Goal: Task Accomplishment & Management: Manage account settings

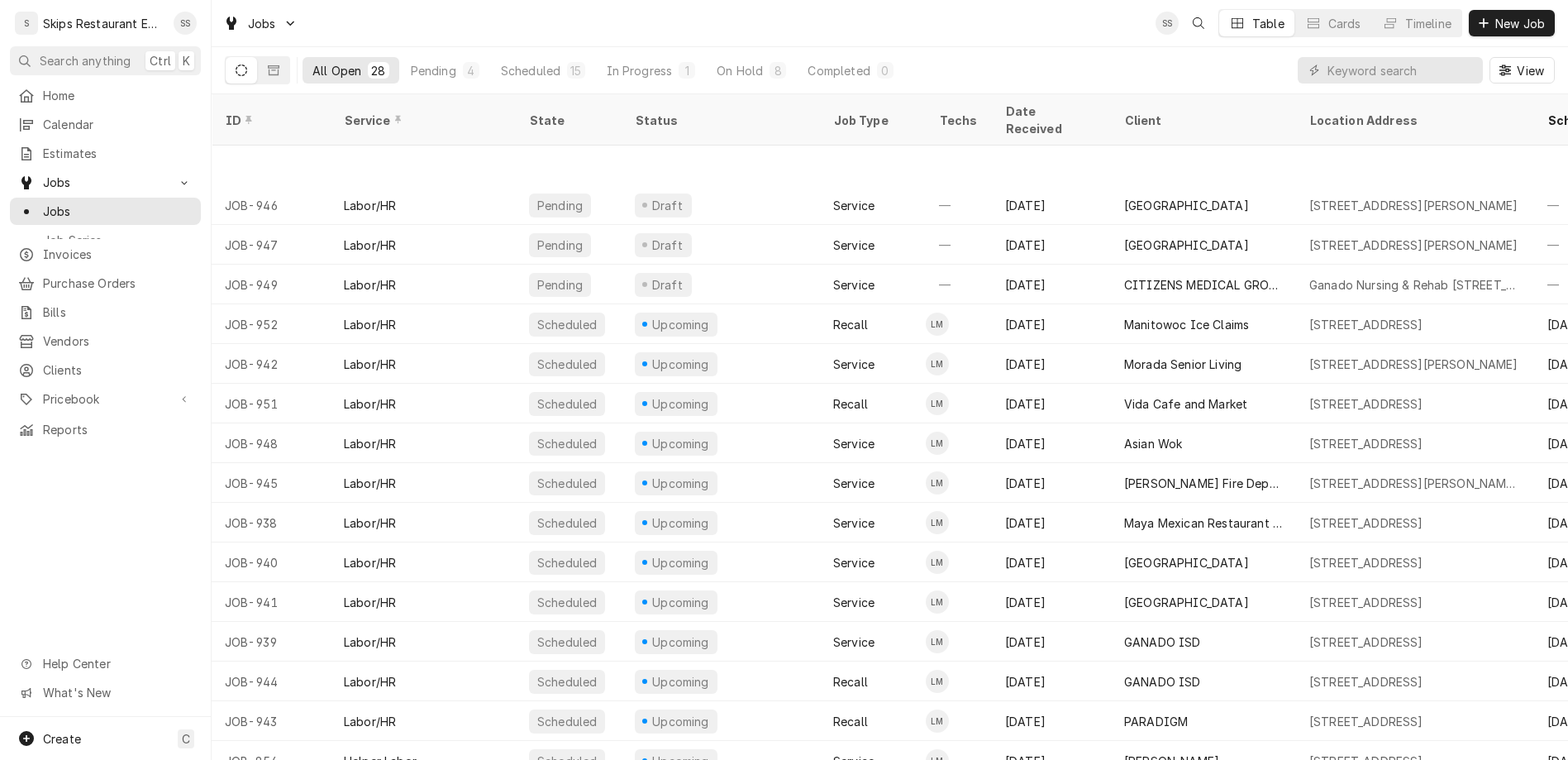
scroll to position [104, 0]
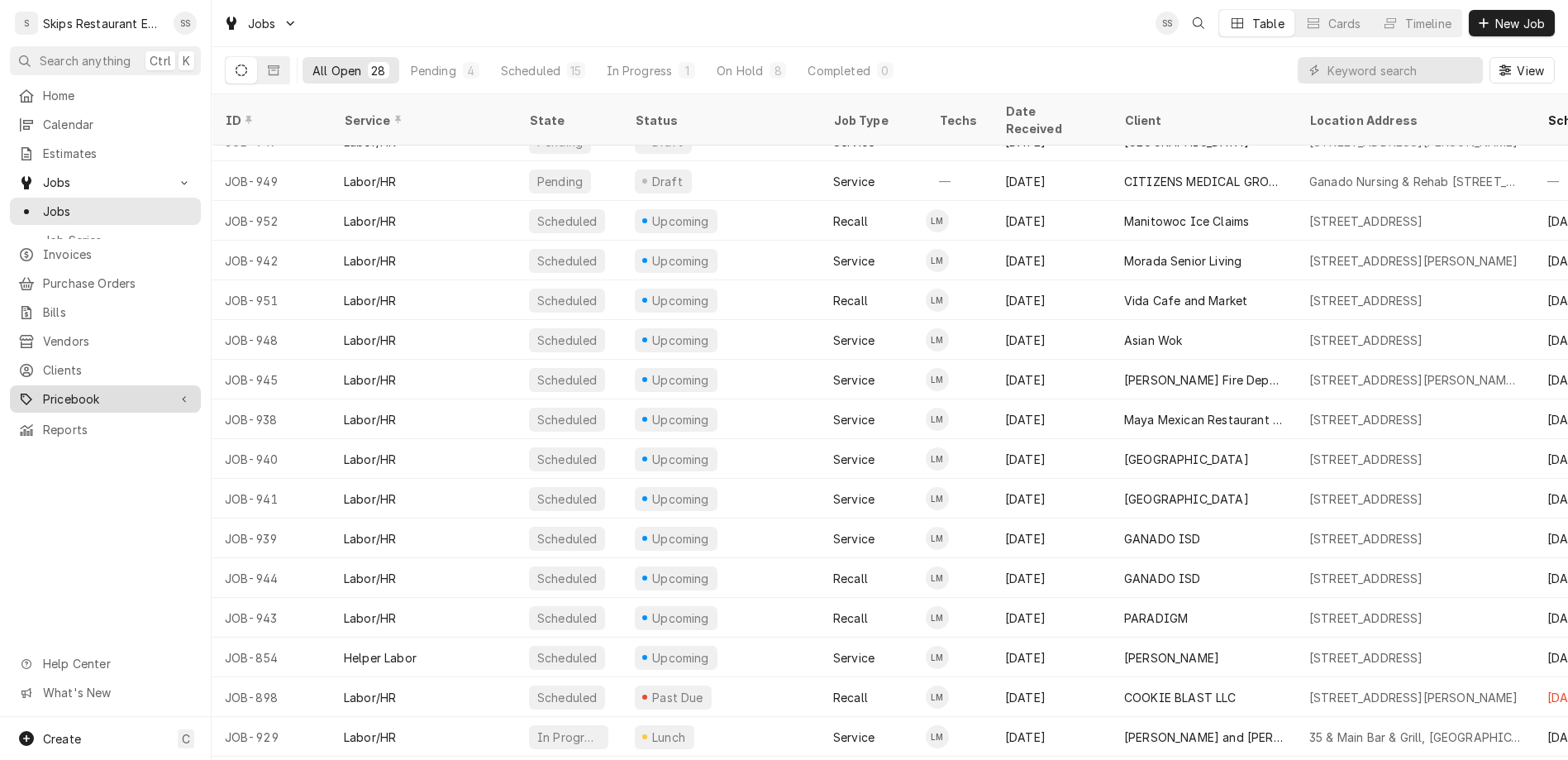
click at [44, 390] on span "Pricebook" at bounding box center [104, 399] width 124 height 17
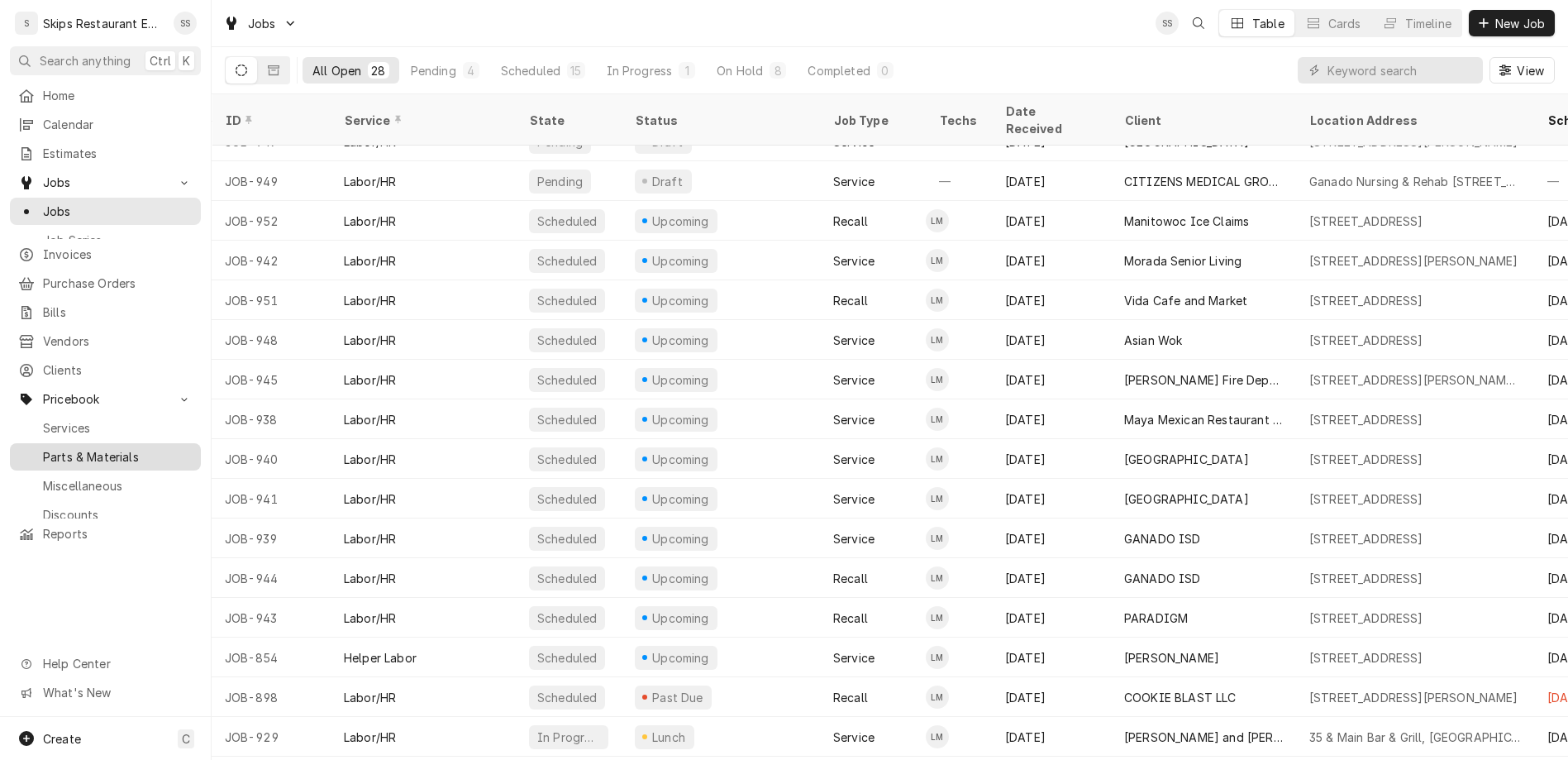
click at [57, 448] on span "Parts & Materials" at bounding box center [117, 457] width 150 height 17
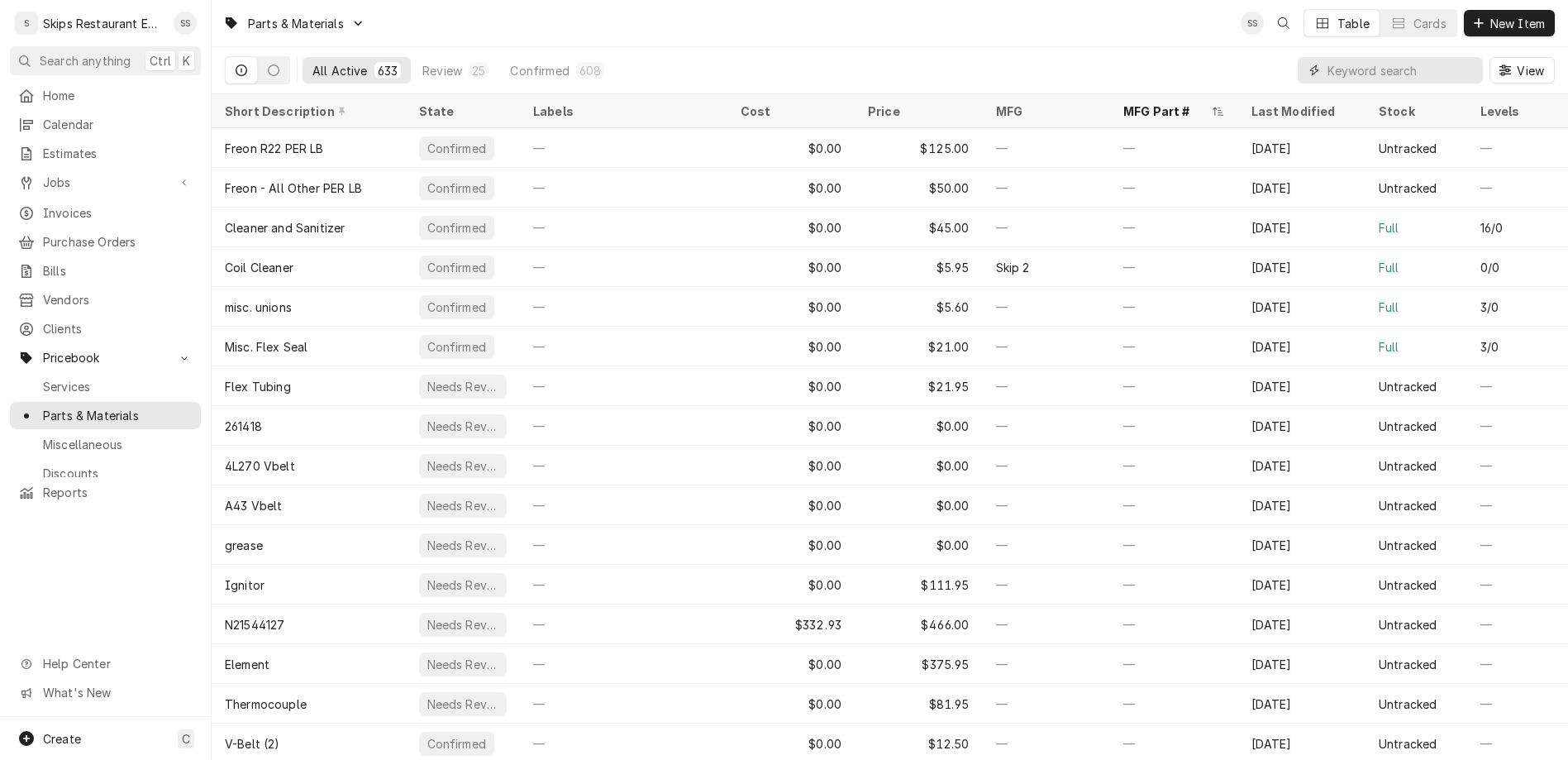
click at [1417, 57] on input "Dynamic Content Wrapper" at bounding box center [1401, 71] width 147 height 26
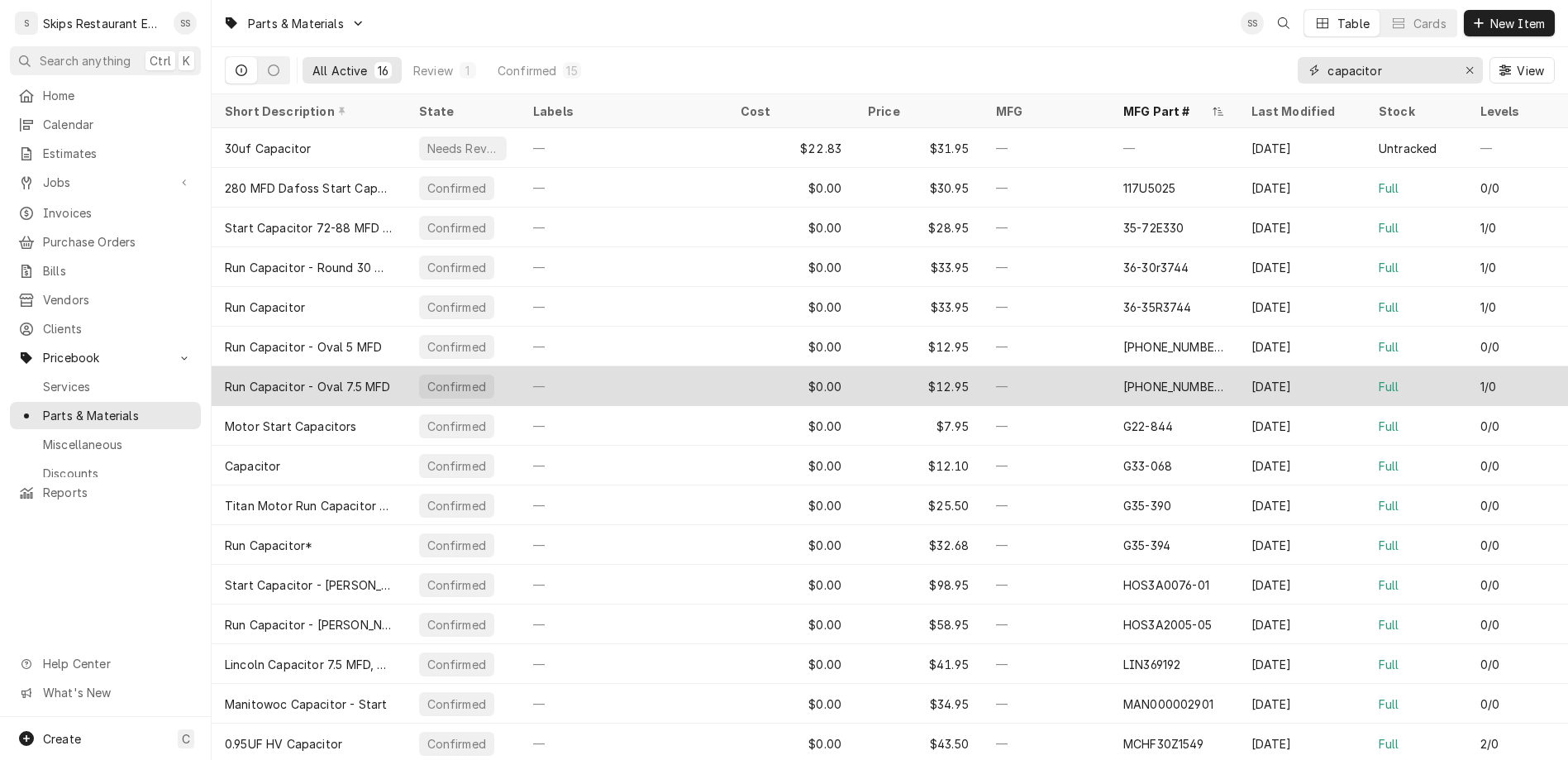
type input "capacitor"
click at [1140, 378] on div "[PHONE_NUMBER]" at bounding box center [1174, 387] width 102 height 17
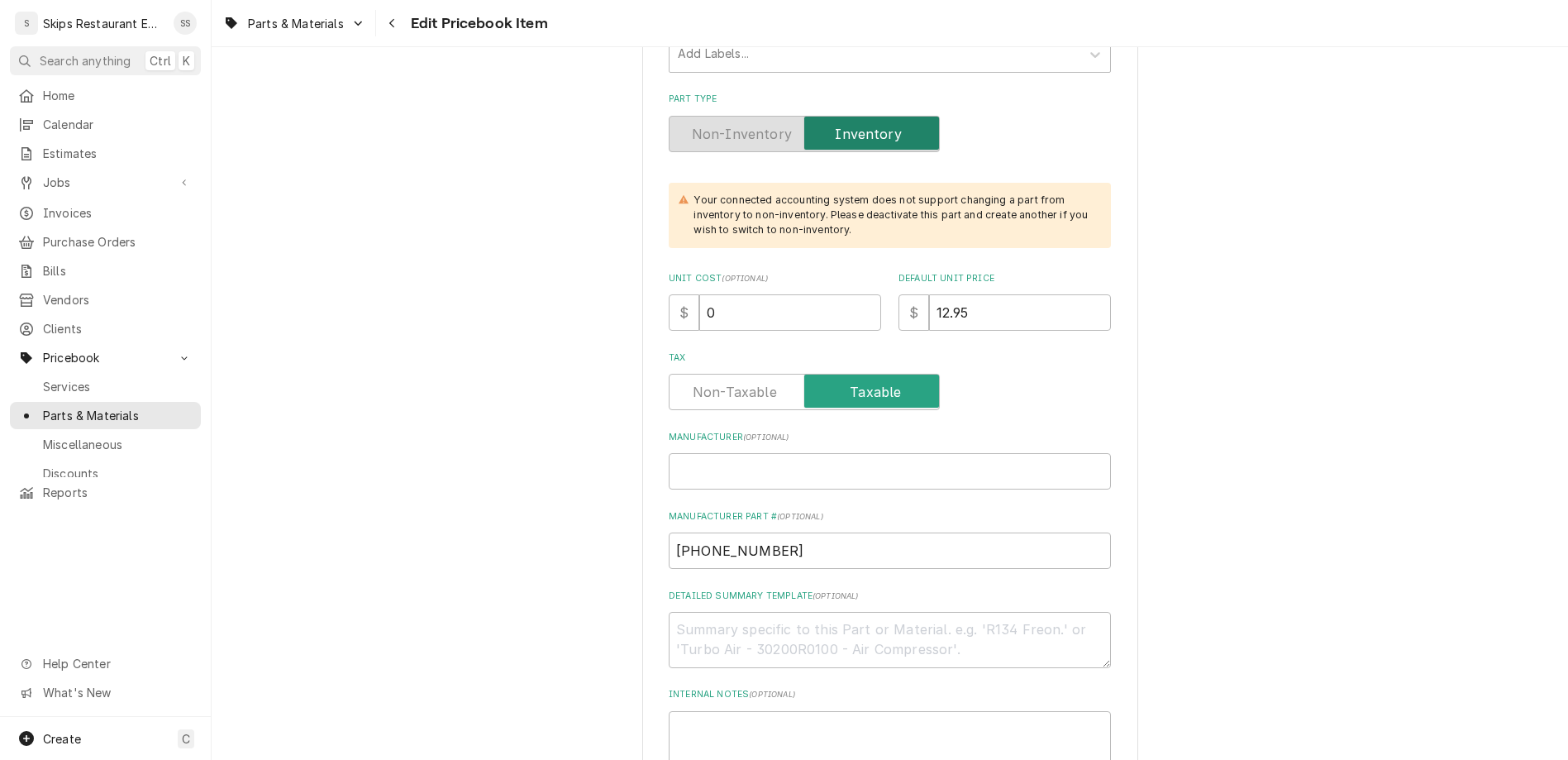
scroll to position [581, 0]
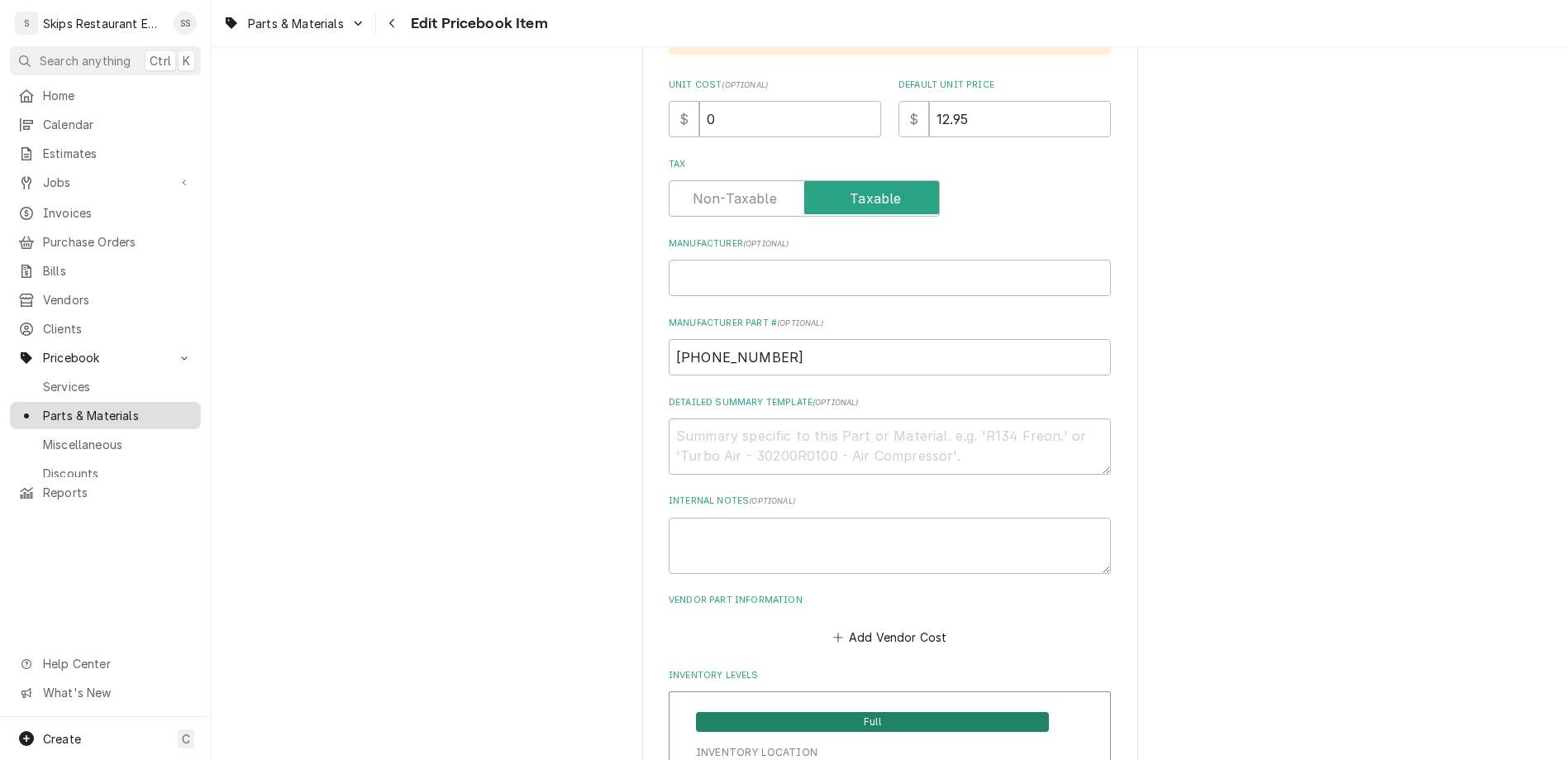
click at [69, 407] on span "Parts & Materials" at bounding box center [117, 415] width 150 height 17
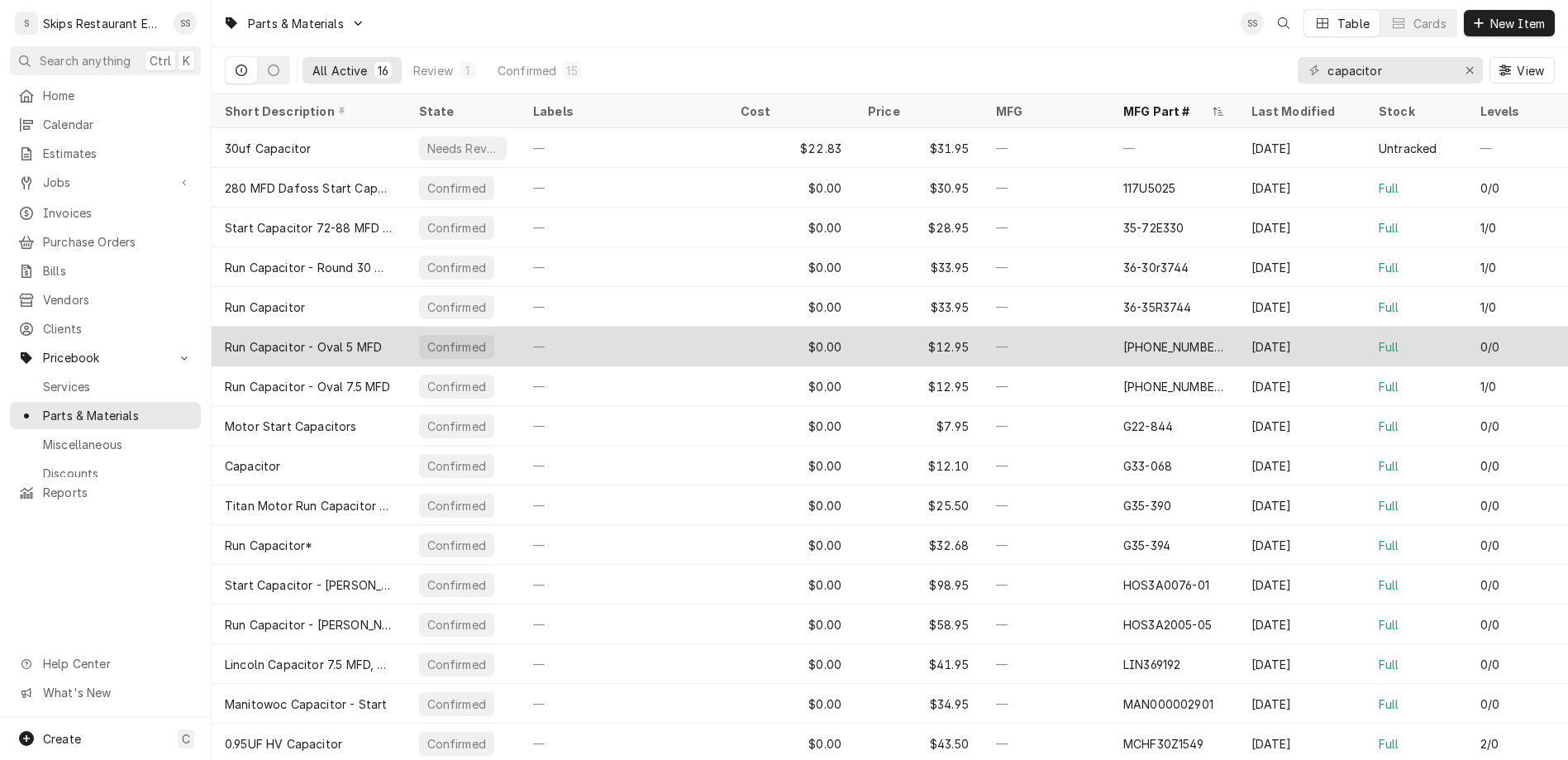
click at [1148, 339] on div "[PHONE_NUMBER]" at bounding box center [1174, 347] width 102 height 17
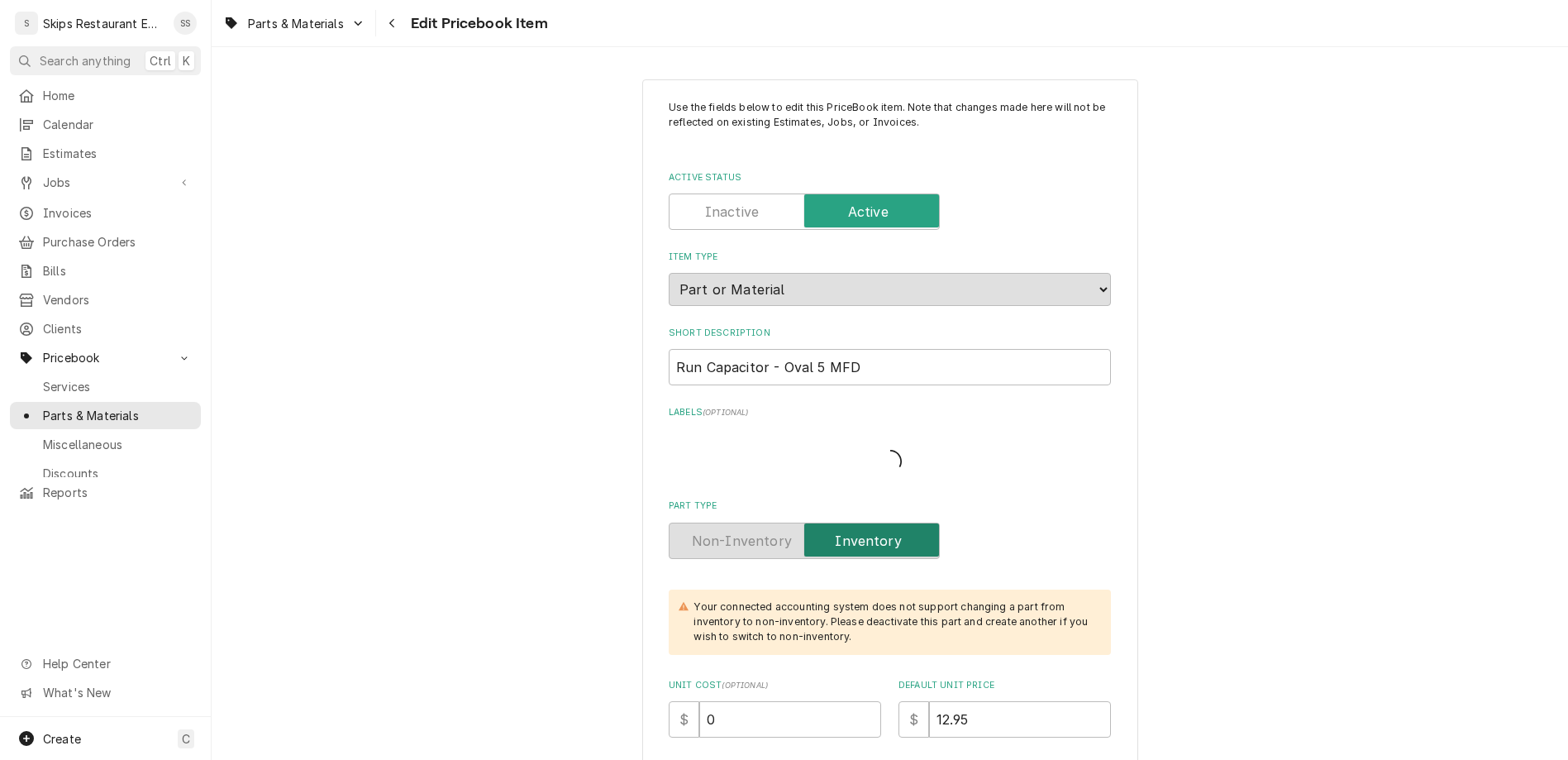
type textarea "x"
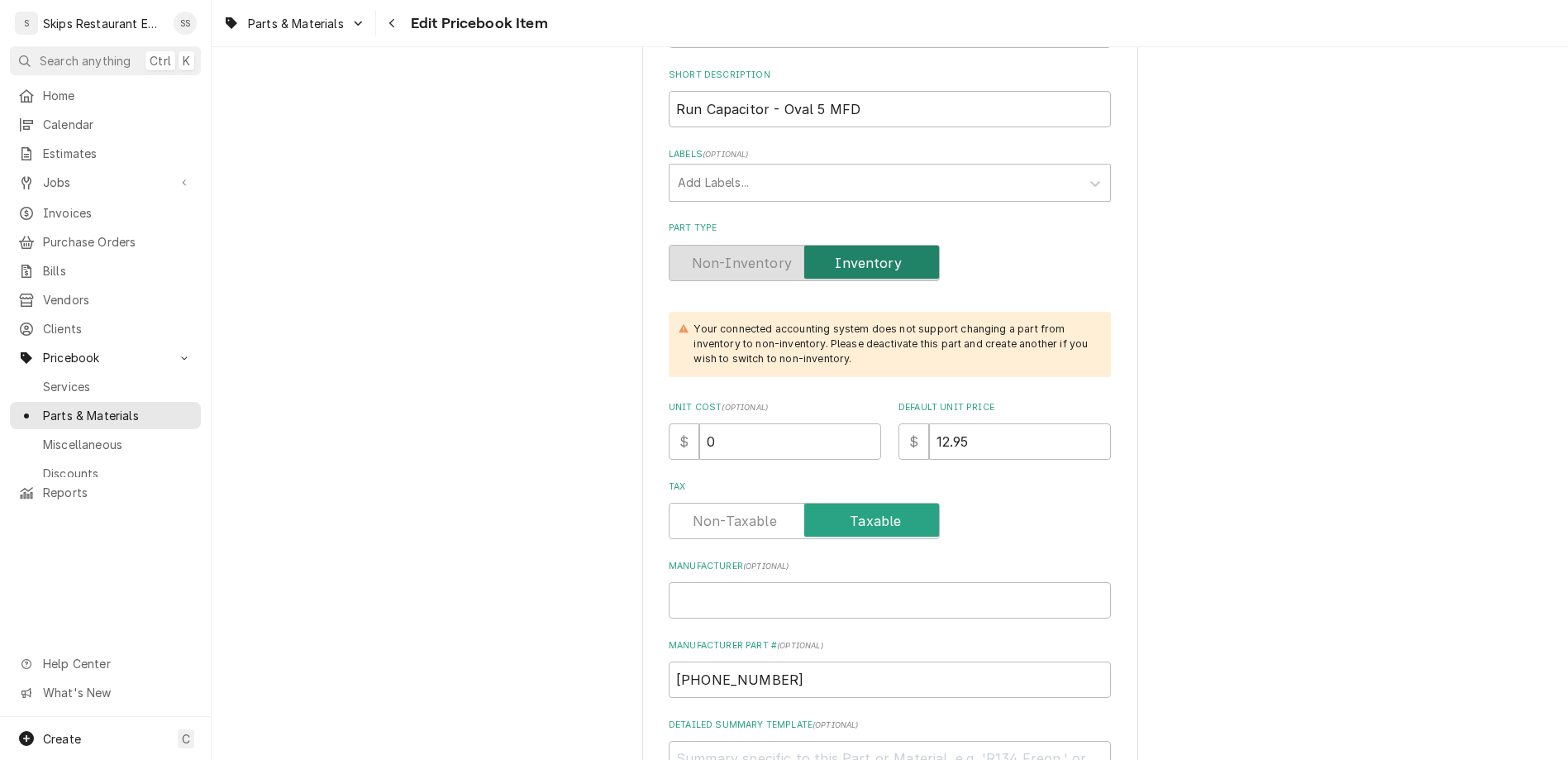
scroll to position [516, 0]
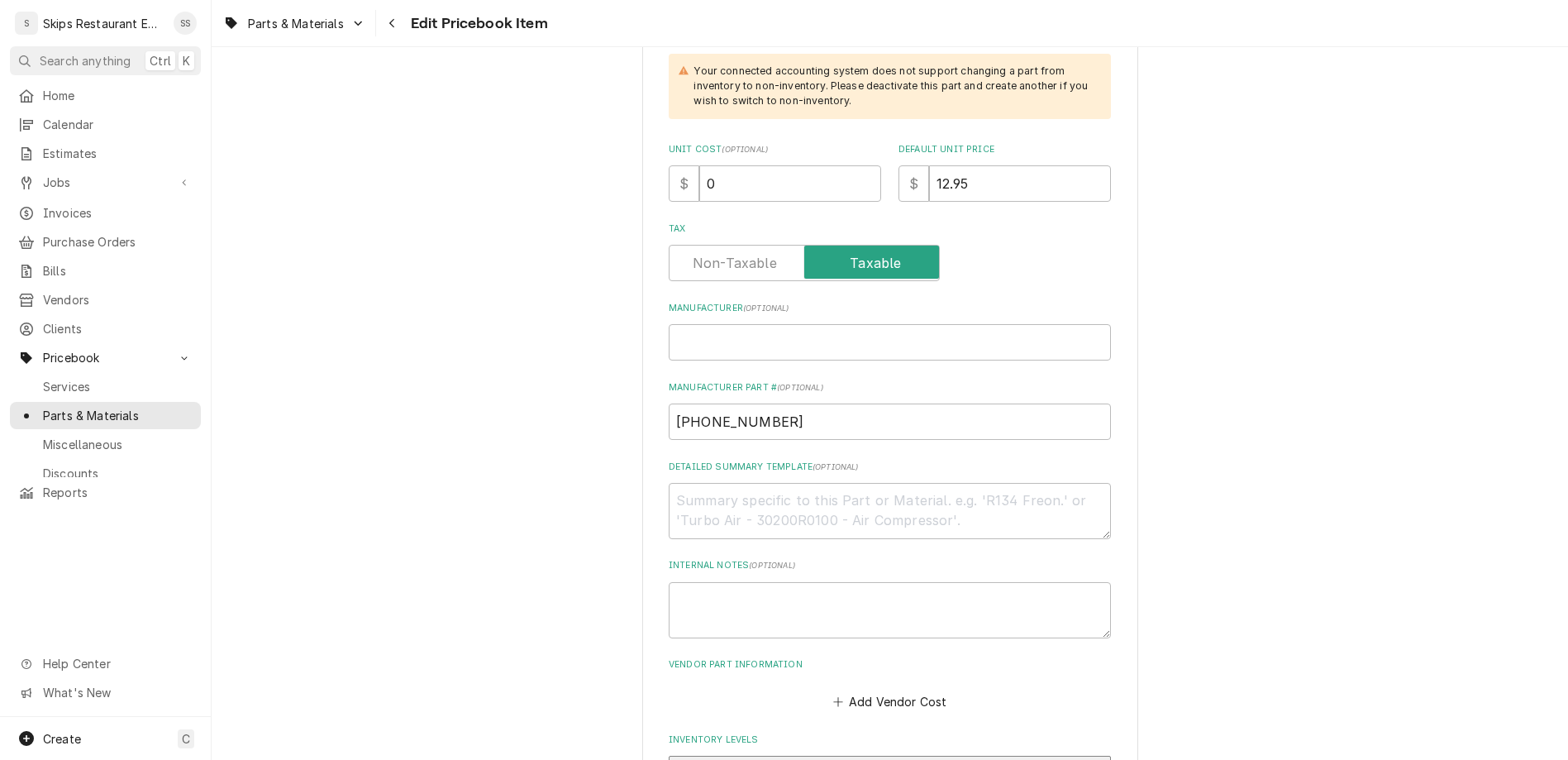
drag, startPoint x: 756, startPoint y: 556, endPoint x: 736, endPoint y: 555, distance: 20.0
type input "1"
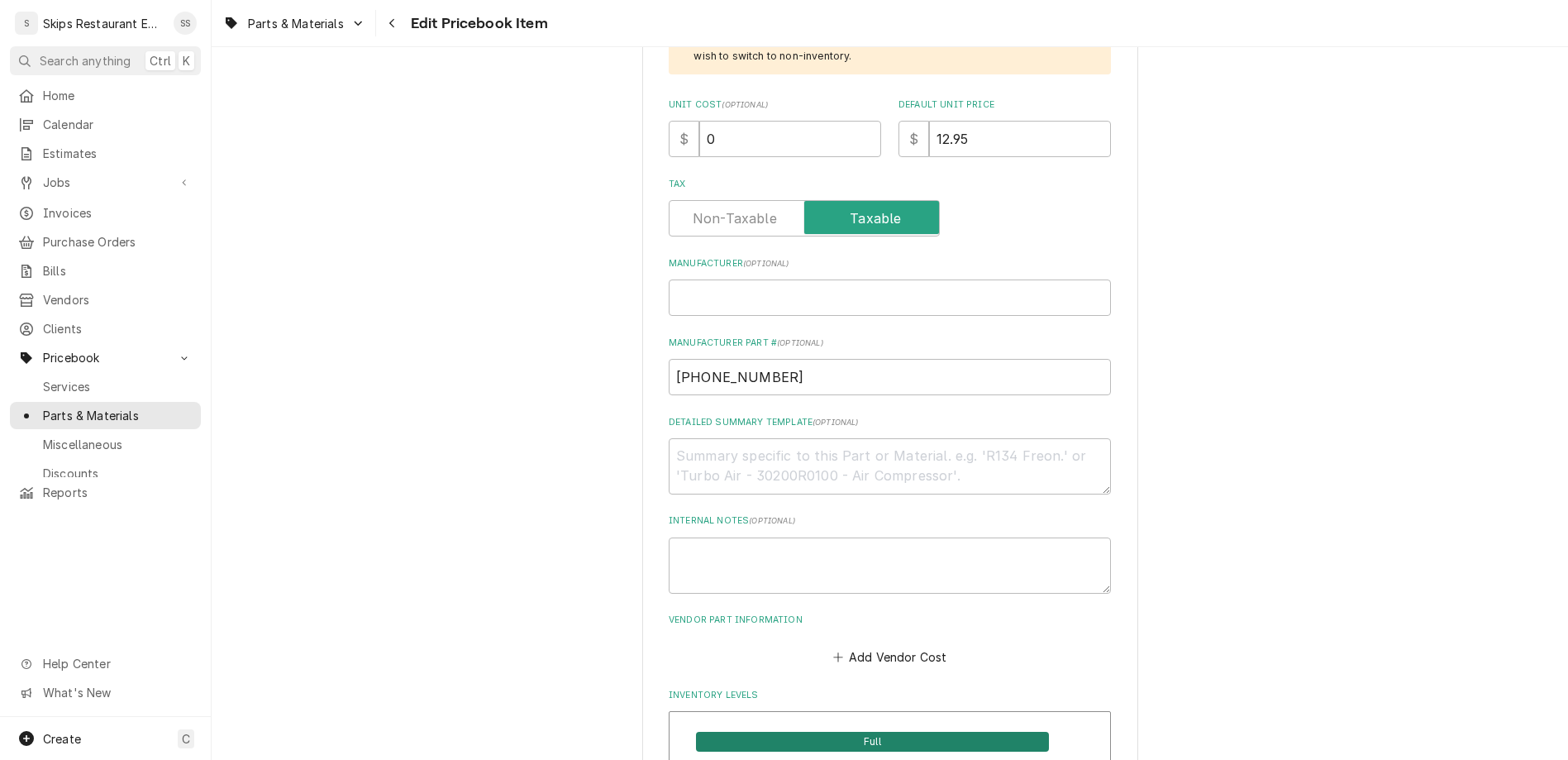
scroll to position [710, 0]
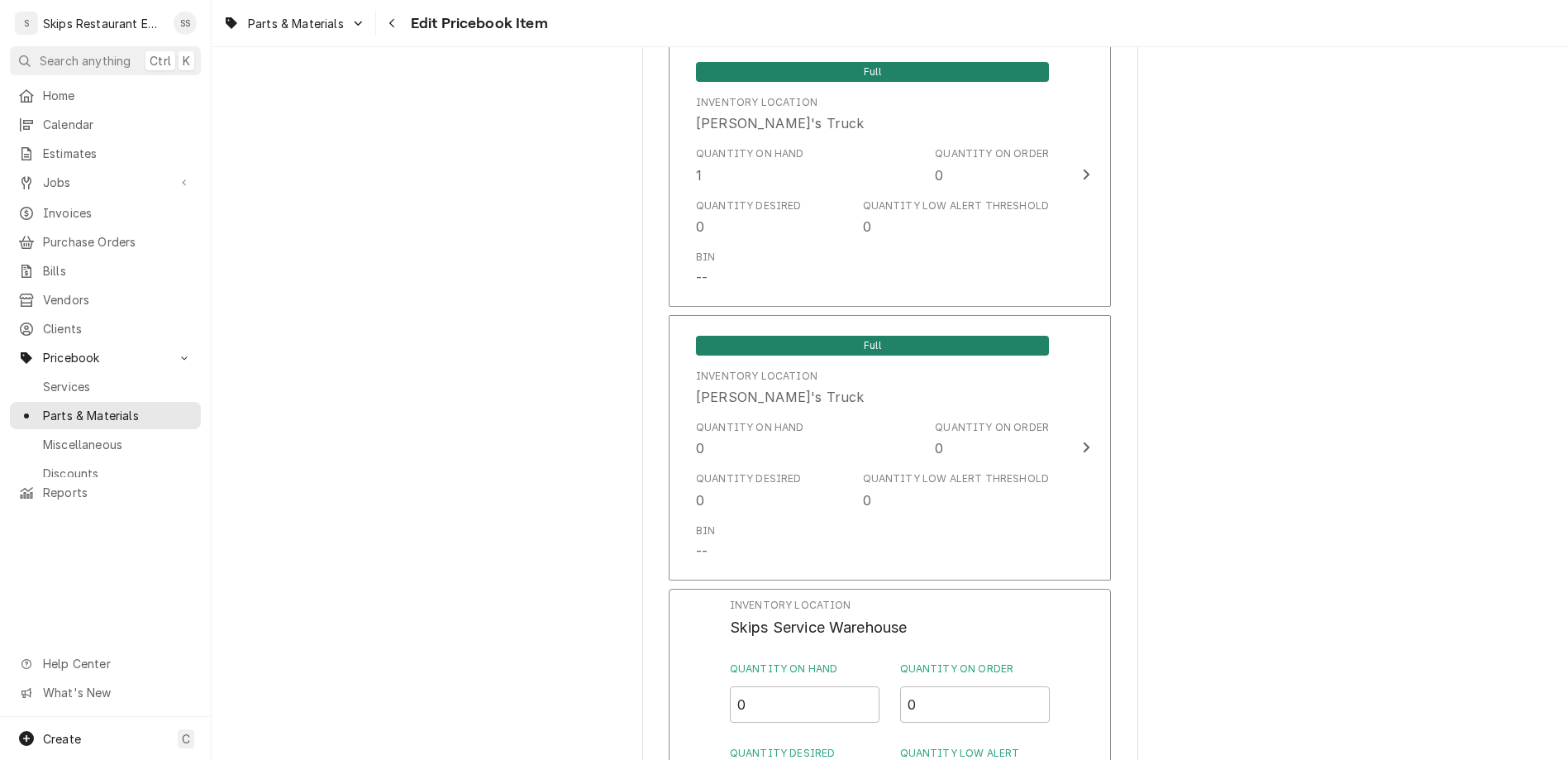
scroll to position [1234, 0]
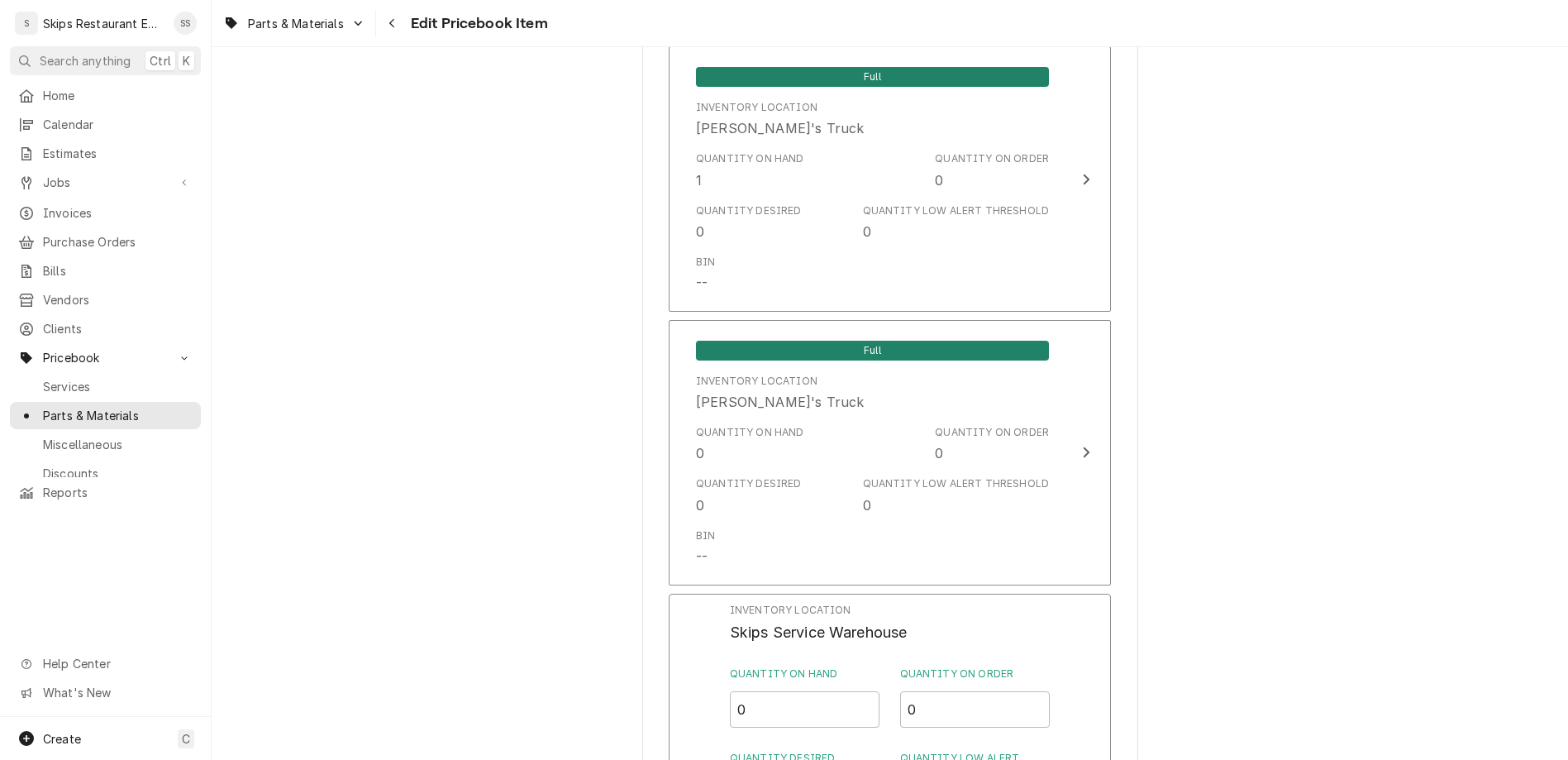
type textarea "x"
